Goal: Check status: Check status

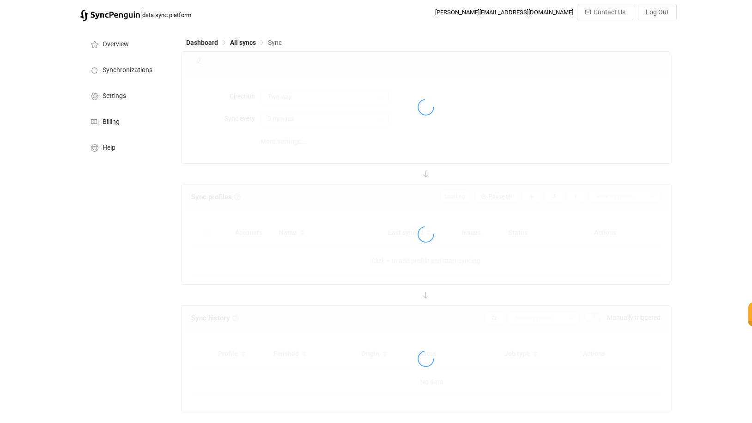
type input "10 minutes"
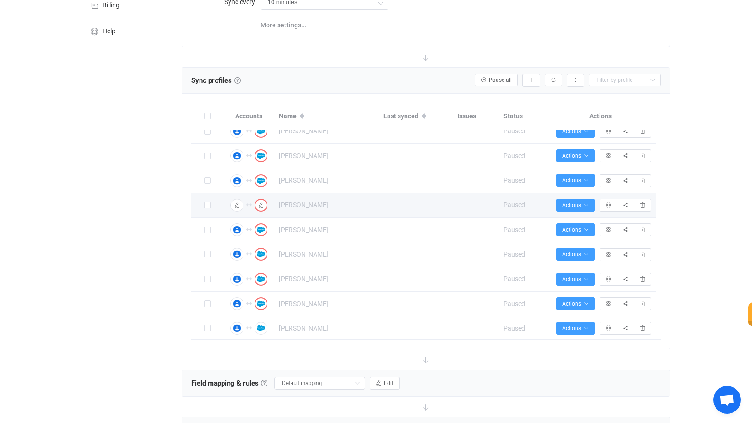
scroll to position [124, 0]
